Goal: Task Accomplishment & Management: Complete application form

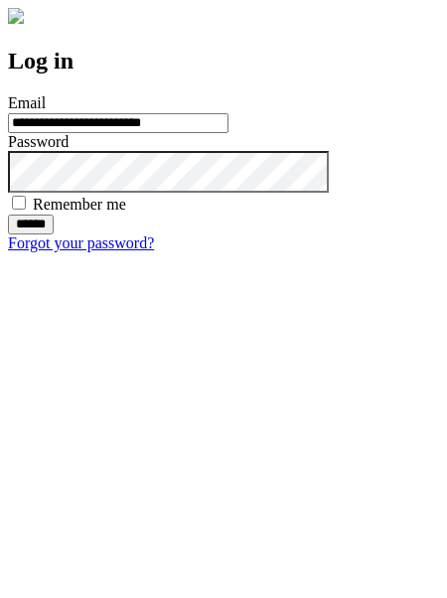
type input "**********"
click at [54, 234] on input "******" at bounding box center [31, 225] width 46 height 20
